Goal: Find specific page/section: Find specific page/section

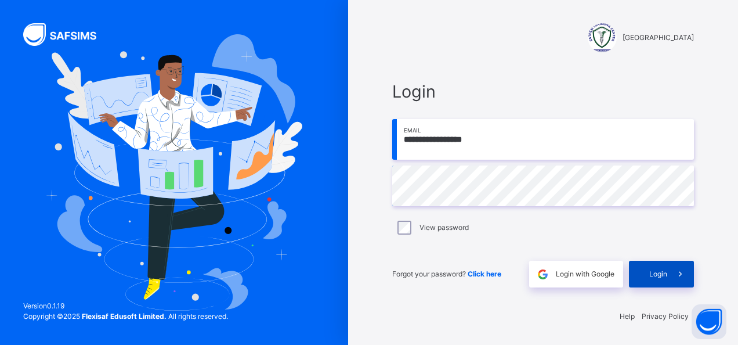
click at [656, 278] on span "Login" at bounding box center [659, 274] width 18 height 10
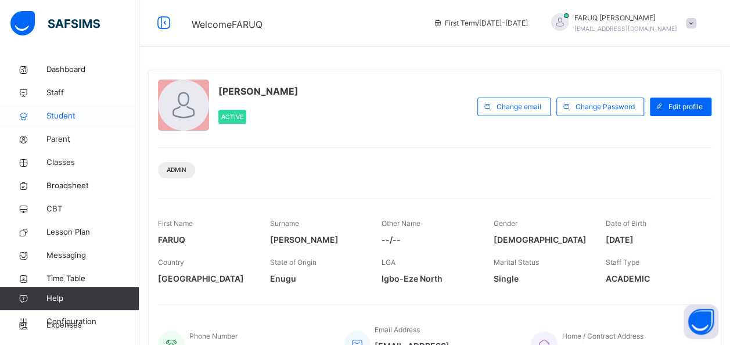
click at [64, 114] on span "Student" at bounding box center [92, 116] width 93 height 12
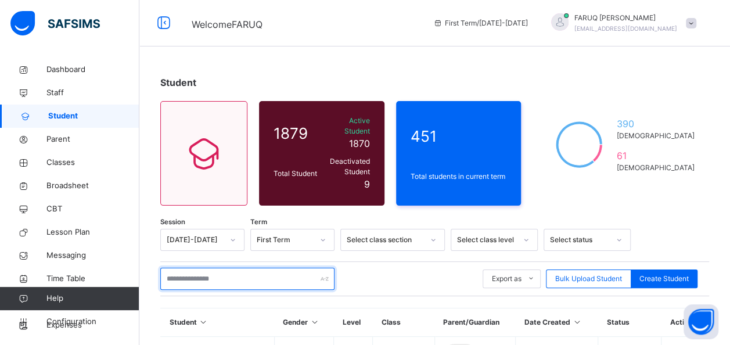
click at [264, 268] on input "text" at bounding box center [247, 279] width 174 height 22
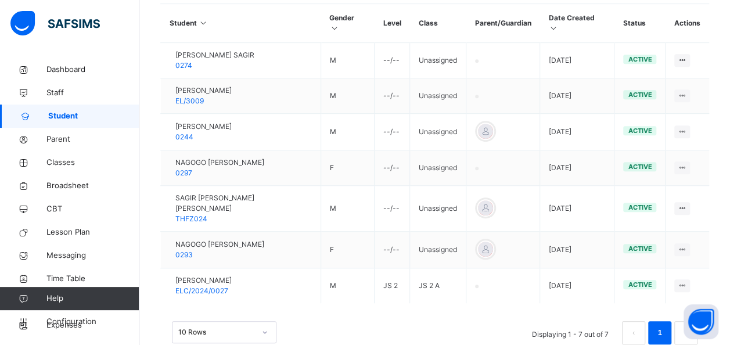
scroll to position [319, 0]
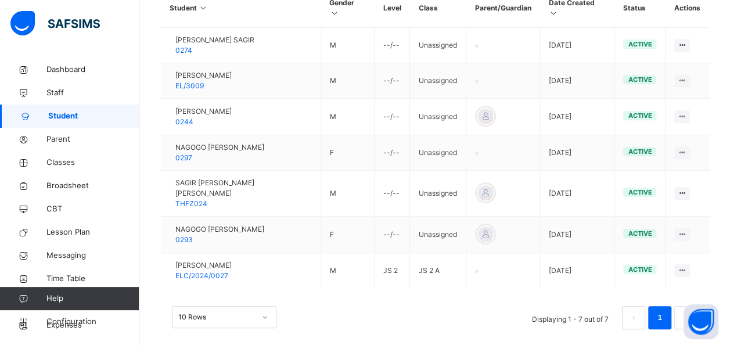
type input "*****"
click at [416, 286] on div "10 Rows Displaying 1 - 7 out of 7 1" at bounding box center [434, 312] width 549 height 58
click at [73, 154] on link "Classes" at bounding box center [69, 162] width 139 height 23
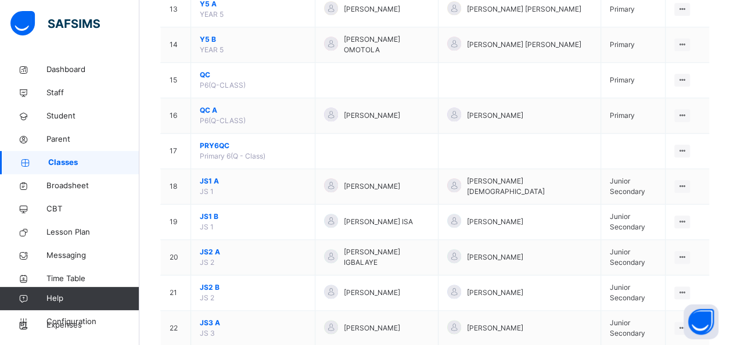
scroll to position [577, 0]
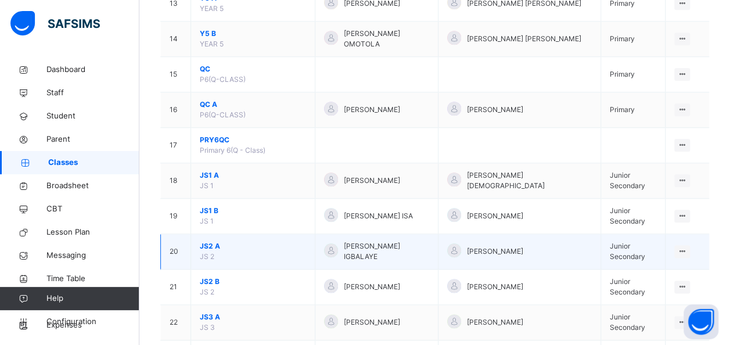
click at [216, 241] on span "JS2 A" at bounding box center [253, 246] width 106 height 10
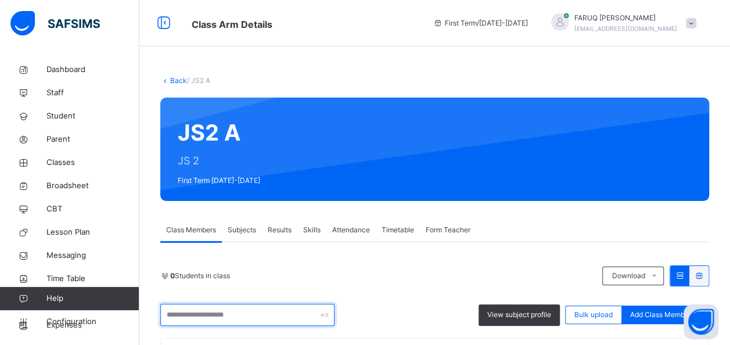
click at [222, 315] on input "text" at bounding box center [247, 315] width 174 height 22
type input "*****"
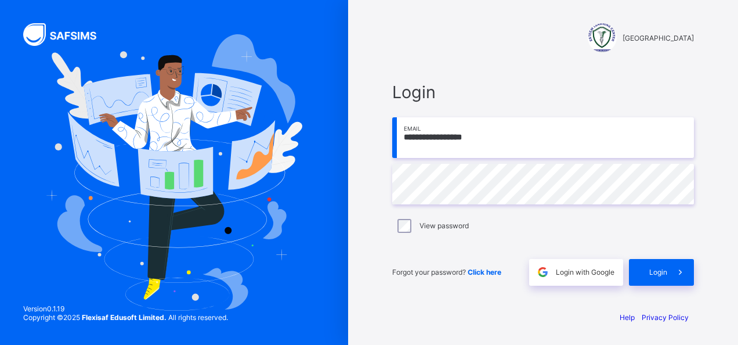
click at [476, 51] on div "[GEOGRAPHIC_DATA]" at bounding box center [543, 37] width 302 height 29
click at [655, 274] on span "Login" at bounding box center [659, 272] width 18 height 9
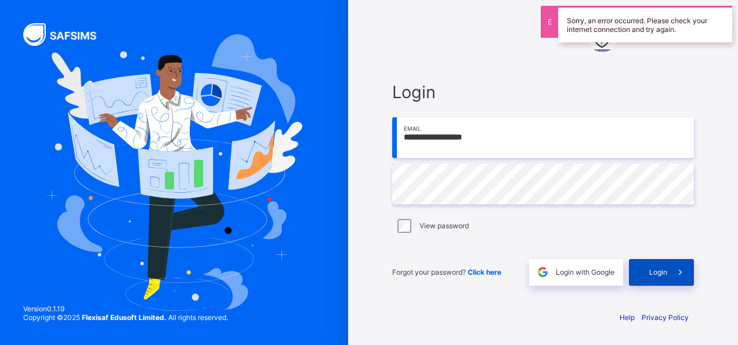
click at [665, 278] on div "Login" at bounding box center [661, 272] width 65 height 27
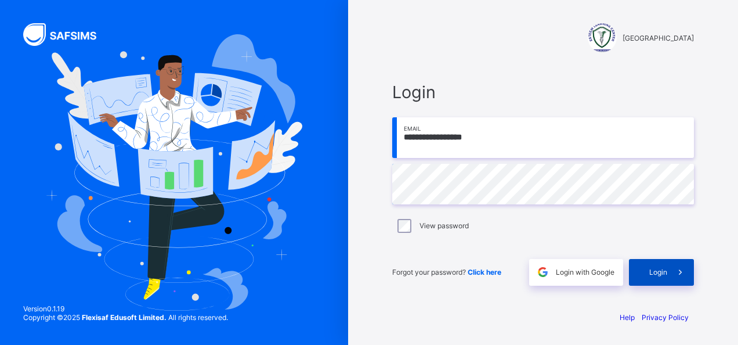
click at [660, 269] on span "Login" at bounding box center [659, 272] width 18 height 9
click at [660, 279] on div "Login" at bounding box center [661, 272] width 65 height 27
click at [434, 45] on div "[GEOGRAPHIC_DATA]" at bounding box center [543, 37] width 302 height 29
click at [653, 267] on div "Login" at bounding box center [661, 272] width 65 height 27
